Goal: Navigation & Orientation: Find specific page/section

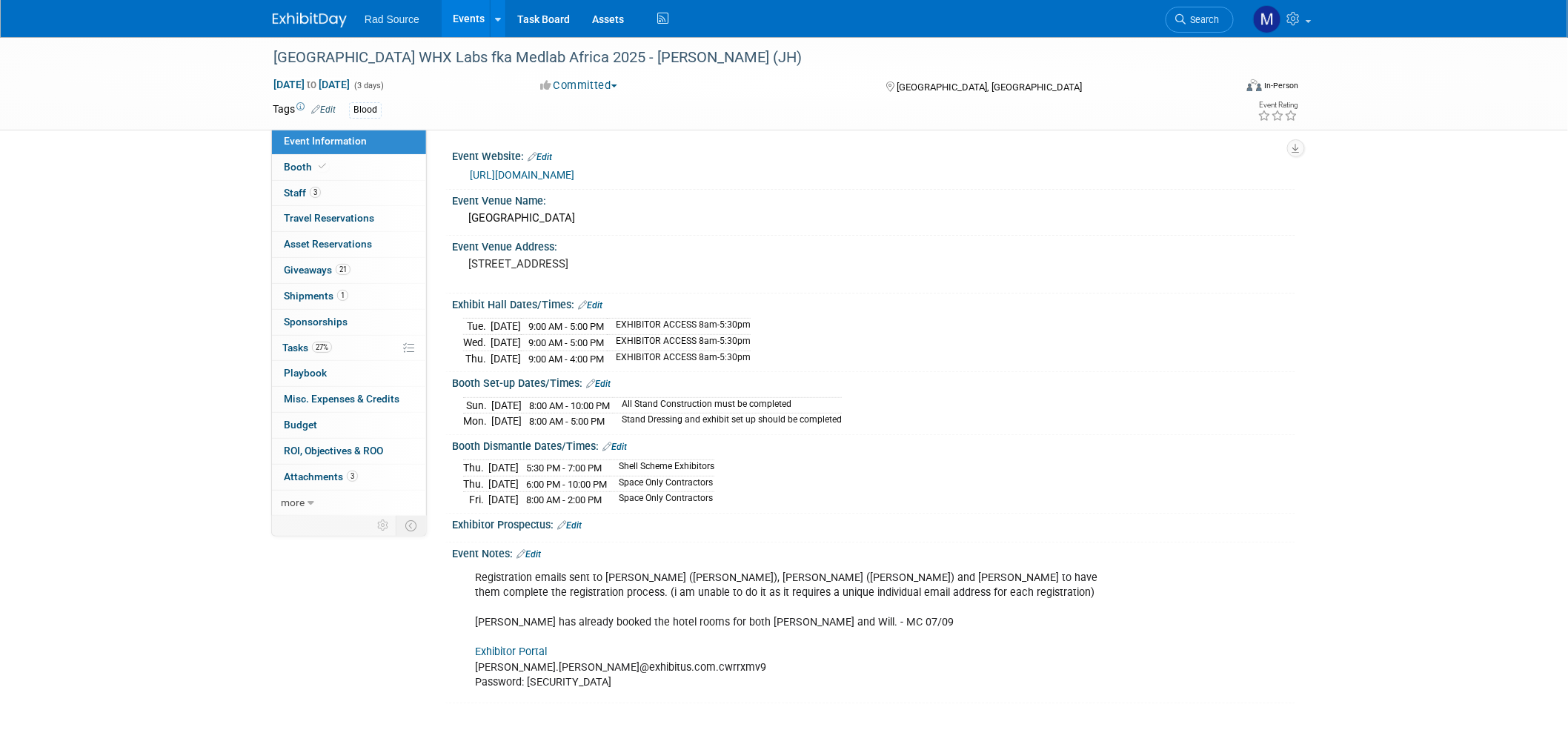
click at [309, 29] on div "Rad Source Events Add Event Bulk Upload Events Shareable Event Boards Recently …" at bounding box center [784, 18] width 1023 height 37
click at [313, 16] on img at bounding box center [310, 20] width 74 height 15
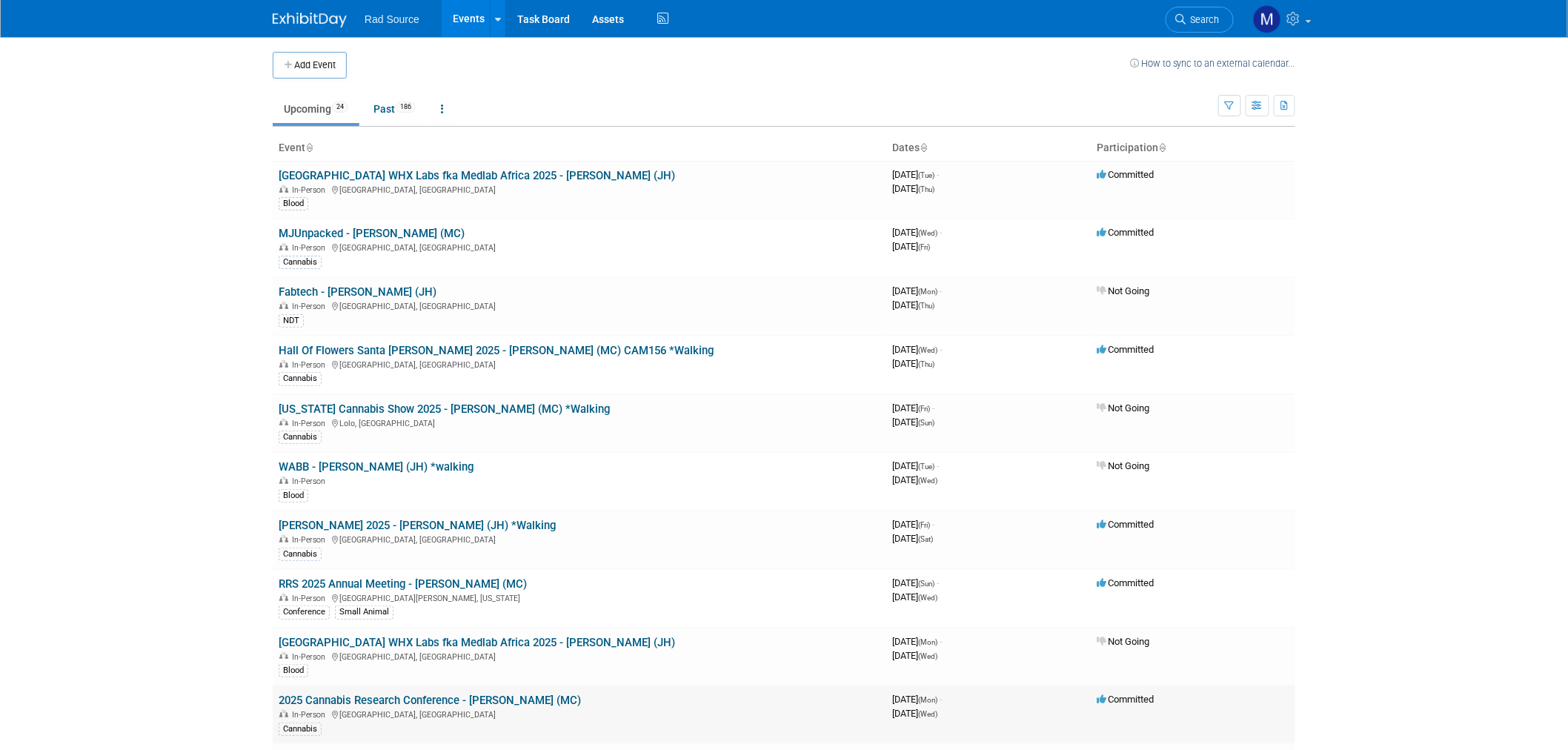
scroll to position [82, 0]
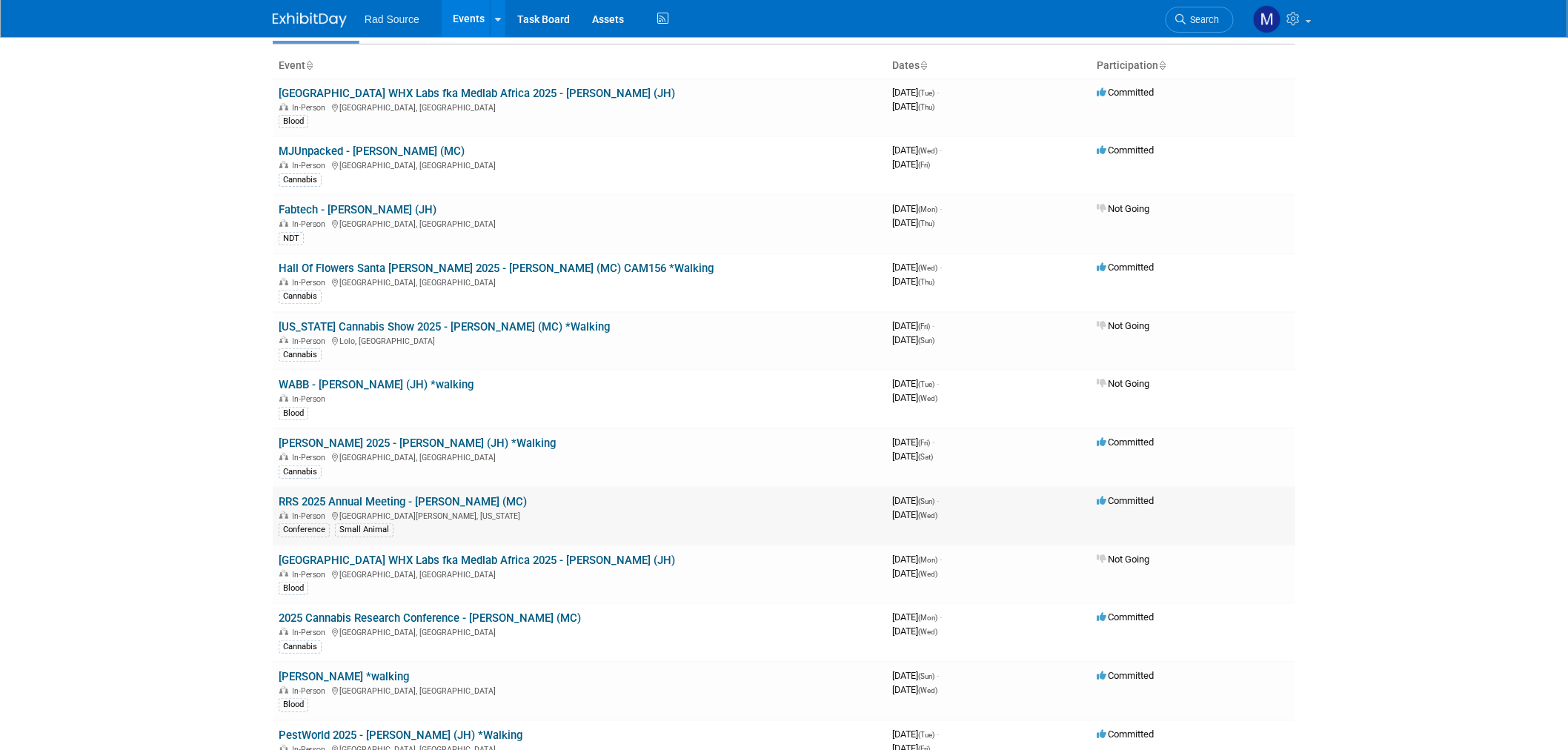
click at [457, 498] on link "RRS 2025 Annual Meeting - [PERSON_NAME] (MC)" at bounding box center [403, 502] width 249 height 13
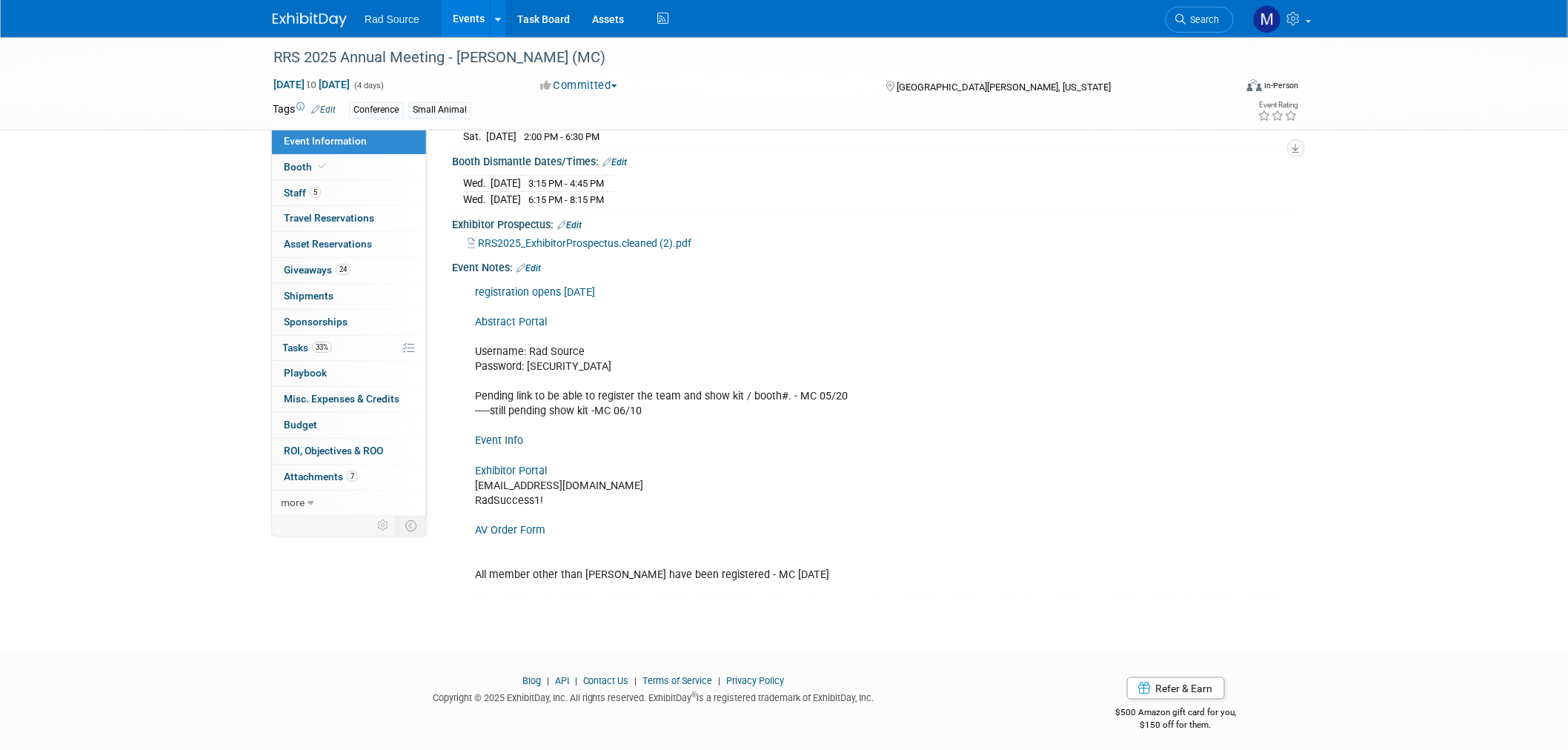
scroll to position [318, 0]
click at [524, 465] on link "Exhibitor Portal" at bounding box center [511, 470] width 72 height 12
